Goal: Information Seeking & Learning: Find specific fact

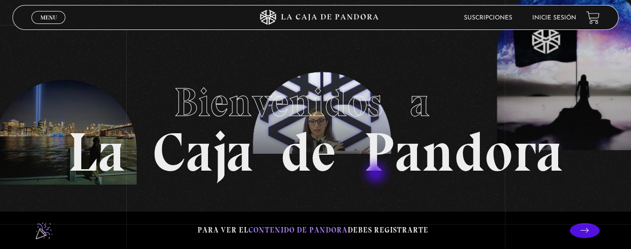
scroll to position [100, 0]
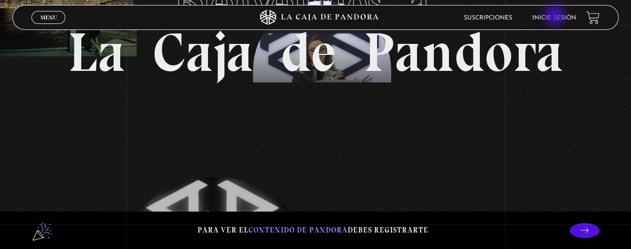
click at [556, 16] on link "Inicie sesión" at bounding box center [554, 18] width 44 height 6
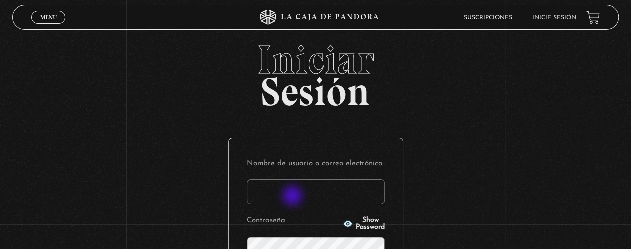
click at [293, 197] on input "Nombre de usuario o correo electrónico" at bounding box center [316, 191] width 138 height 25
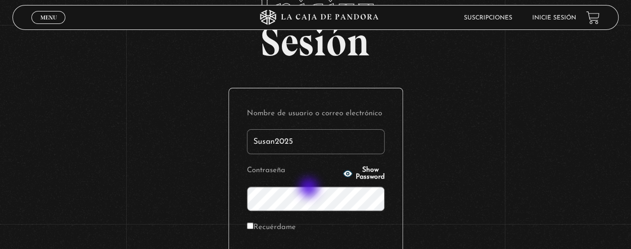
type input "Susan2025"
click at [356, 172] on span "Show Password" at bounding box center [370, 174] width 29 height 14
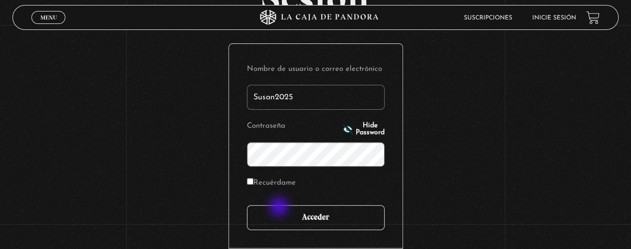
scroll to position [100, 0]
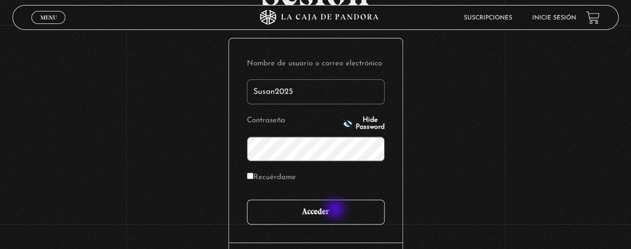
click at [336, 210] on input "Acceder" at bounding box center [316, 212] width 138 height 25
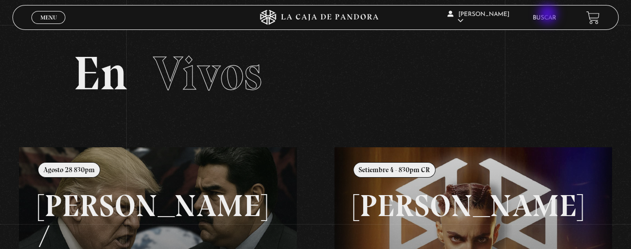
click at [549, 15] on link "Buscar" at bounding box center [544, 18] width 23 height 6
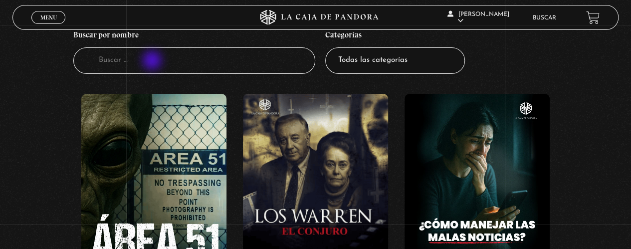
click at [141, 62] on input "Buscador" at bounding box center [194, 60] width 242 height 26
type input "3am"
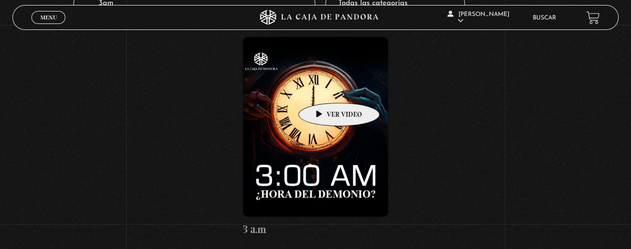
scroll to position [150, 0]
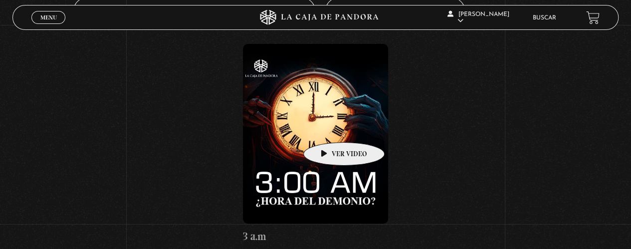
click at [328, 127] on figure at bounding box center [315, 134] width 145 height 180
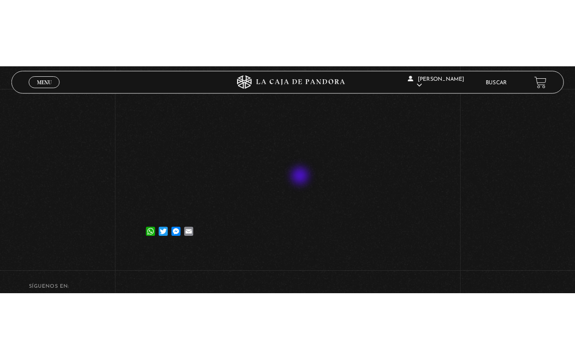
scroll to position [100, 0]
